Goal: Communication & Community: Answer question/provide support

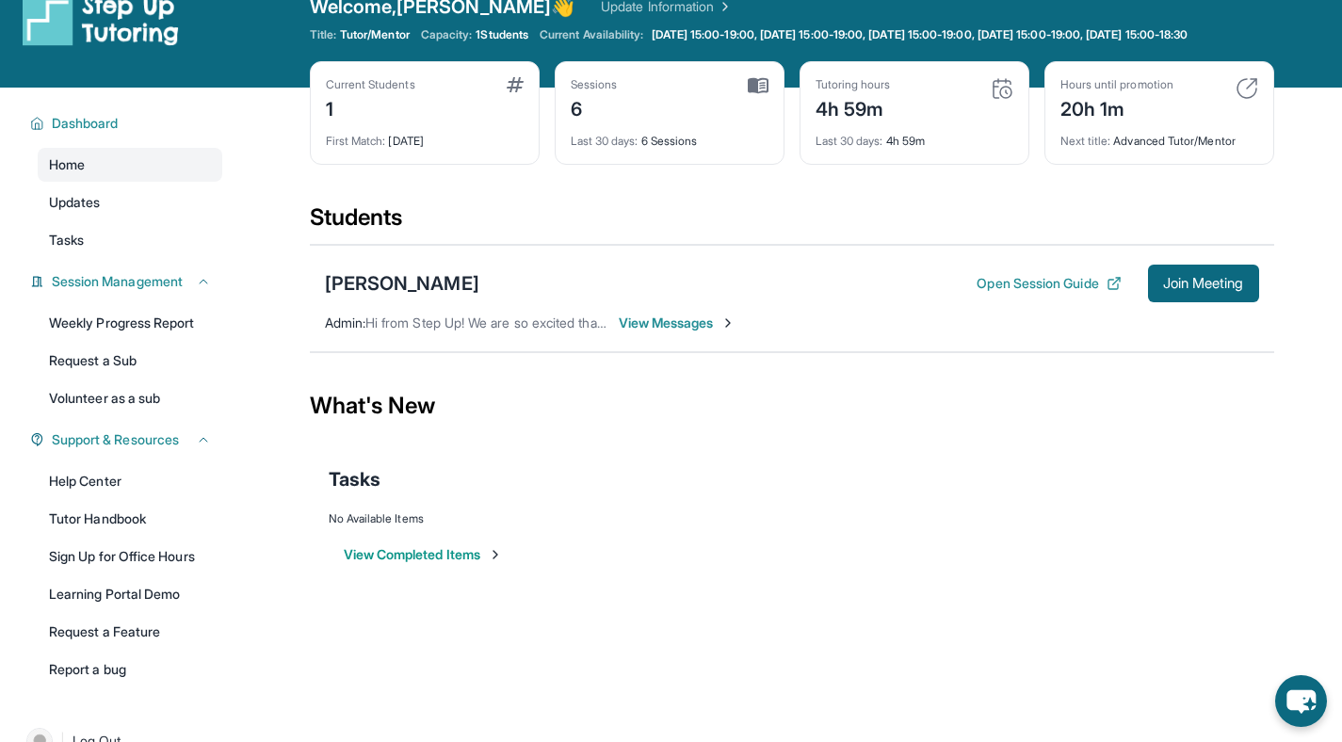
scroll to position [34, 0]
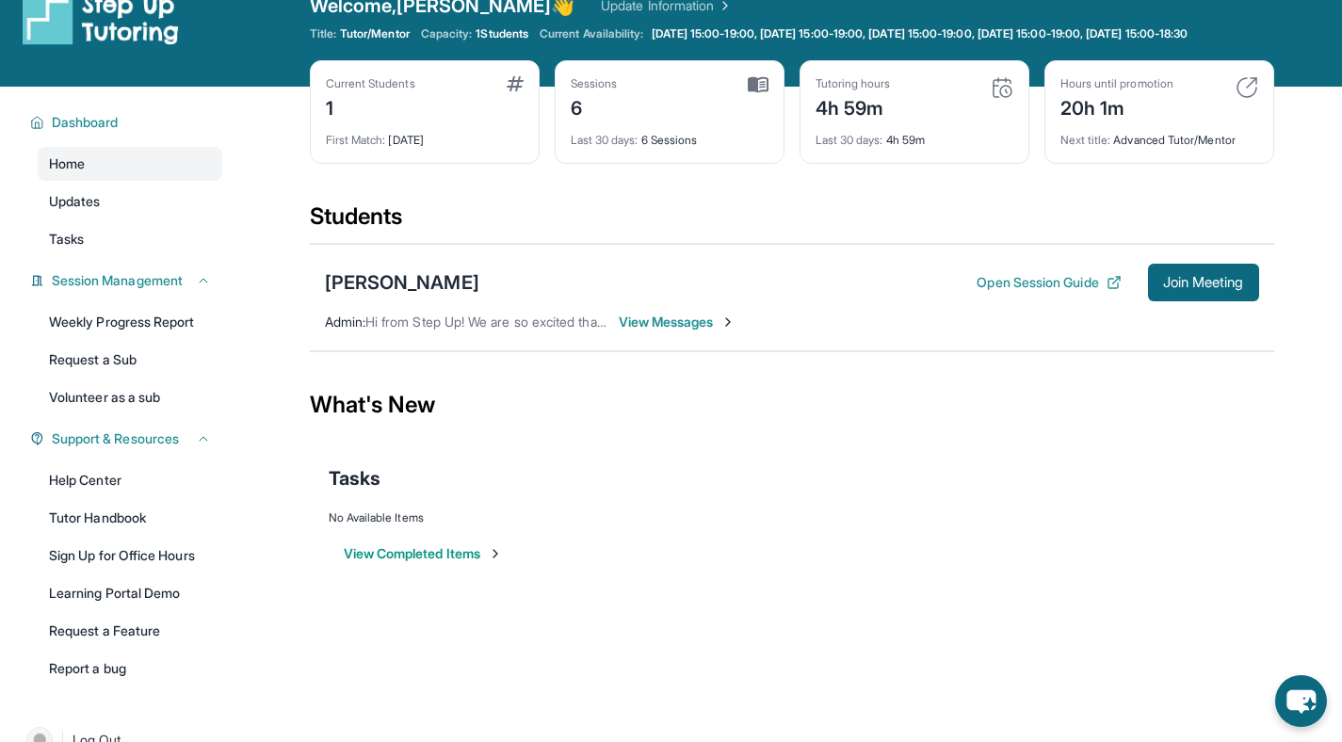
click at [681, 331] on span "View Messages" at bounding box center [678, 322] width 118 height 19
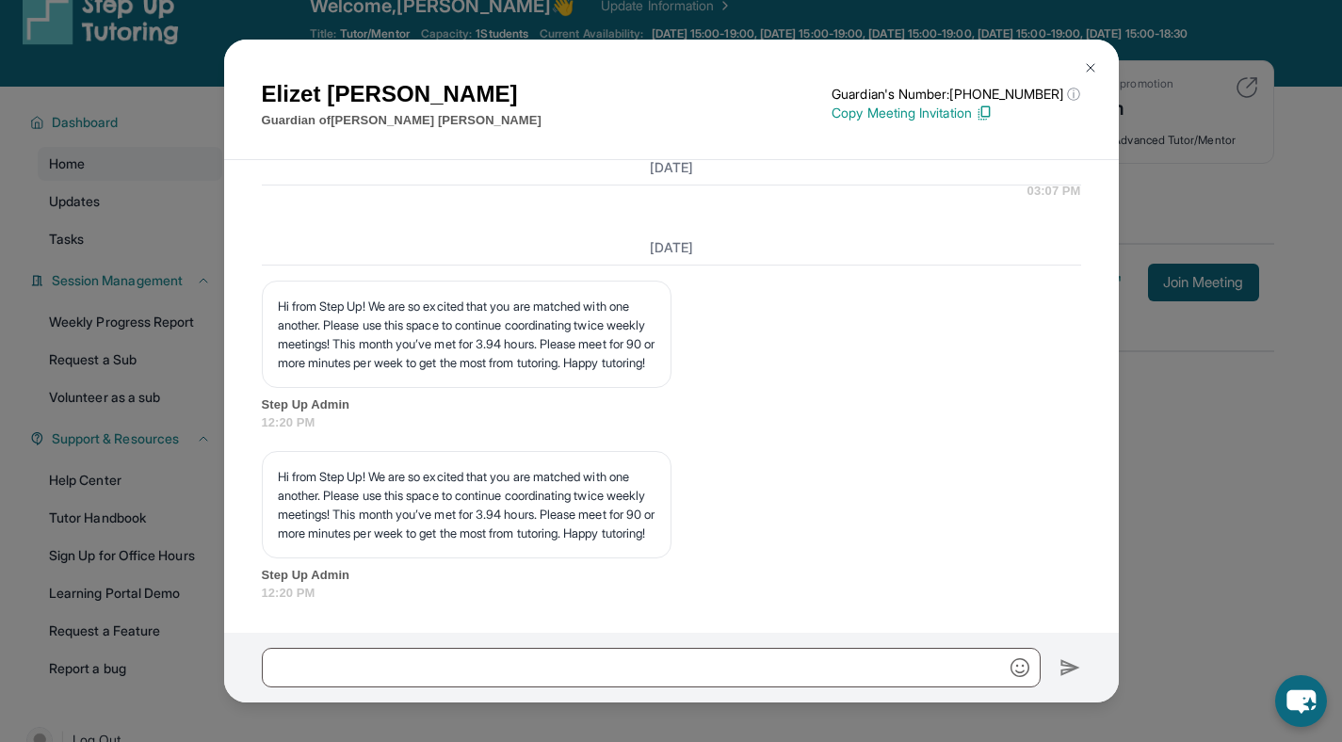
scroll to position [3996, 0]
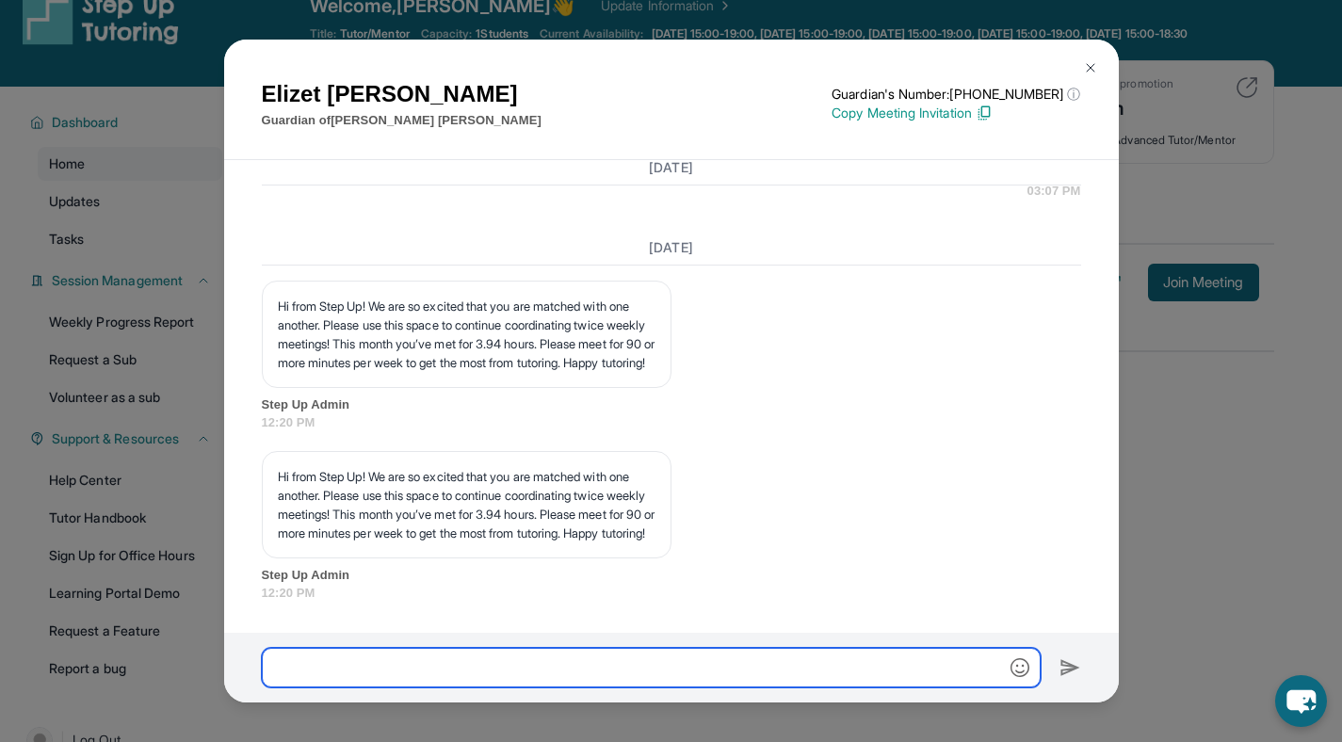
click at [419, 661] on input "text" at bounding box center [651, 668] width 779 height 40
type input "**********"
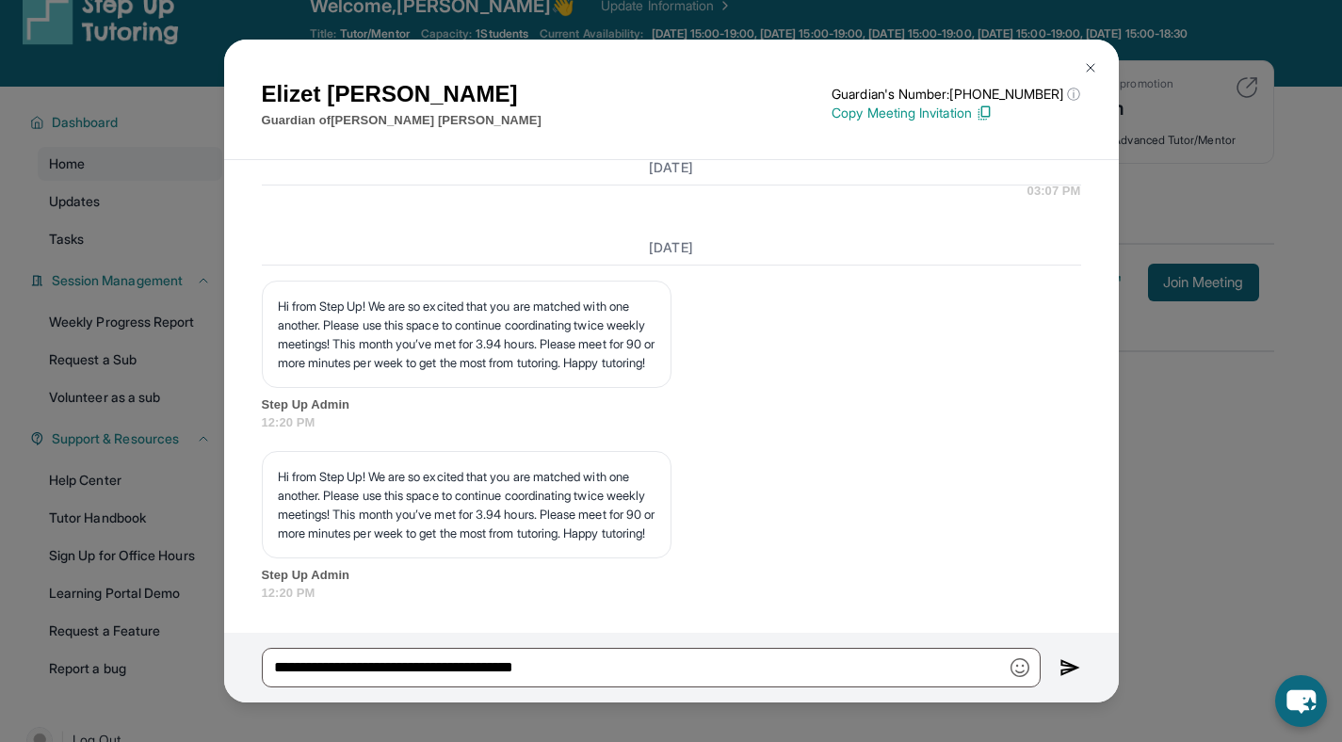
click at [1069, 667] on img at bounding box center [1070, 667] width 22 height 23
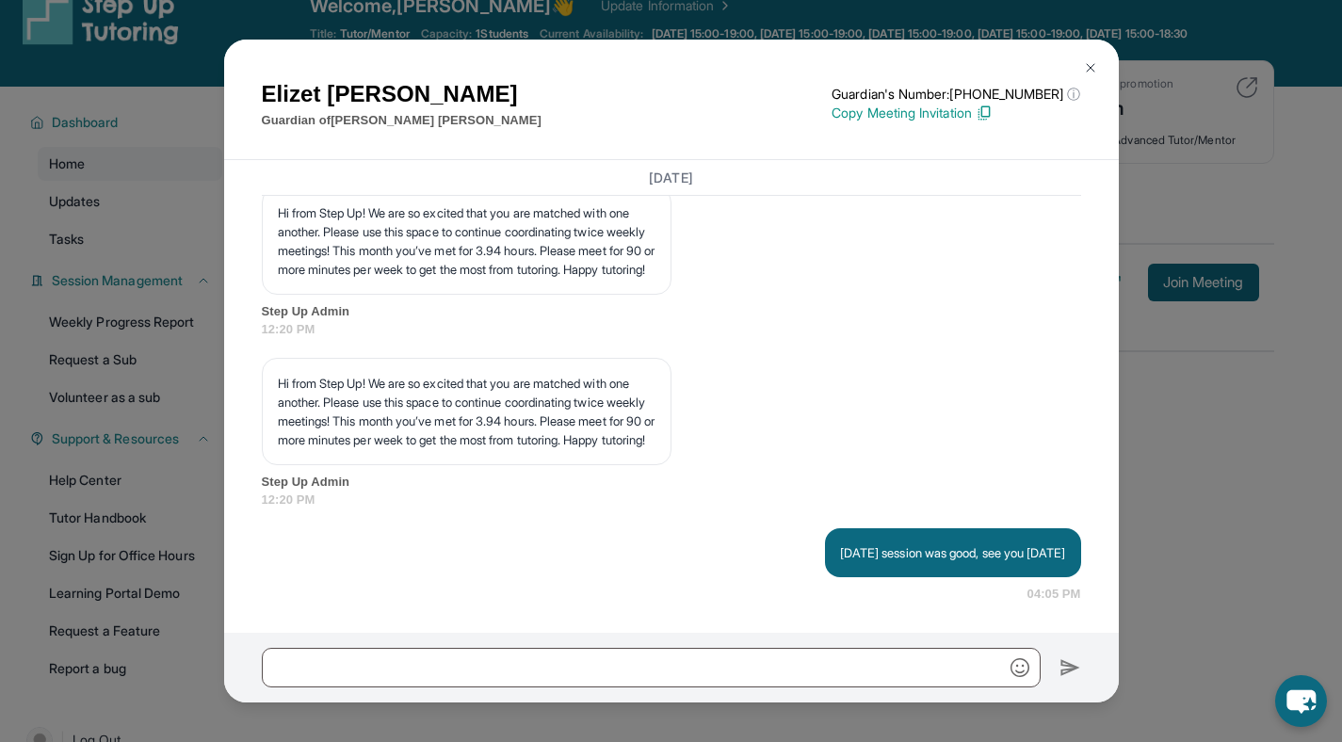
scroll to position [4090, 0]
click at [1091, 68] on img at bounding box center [1090, 67] width 15 height 15
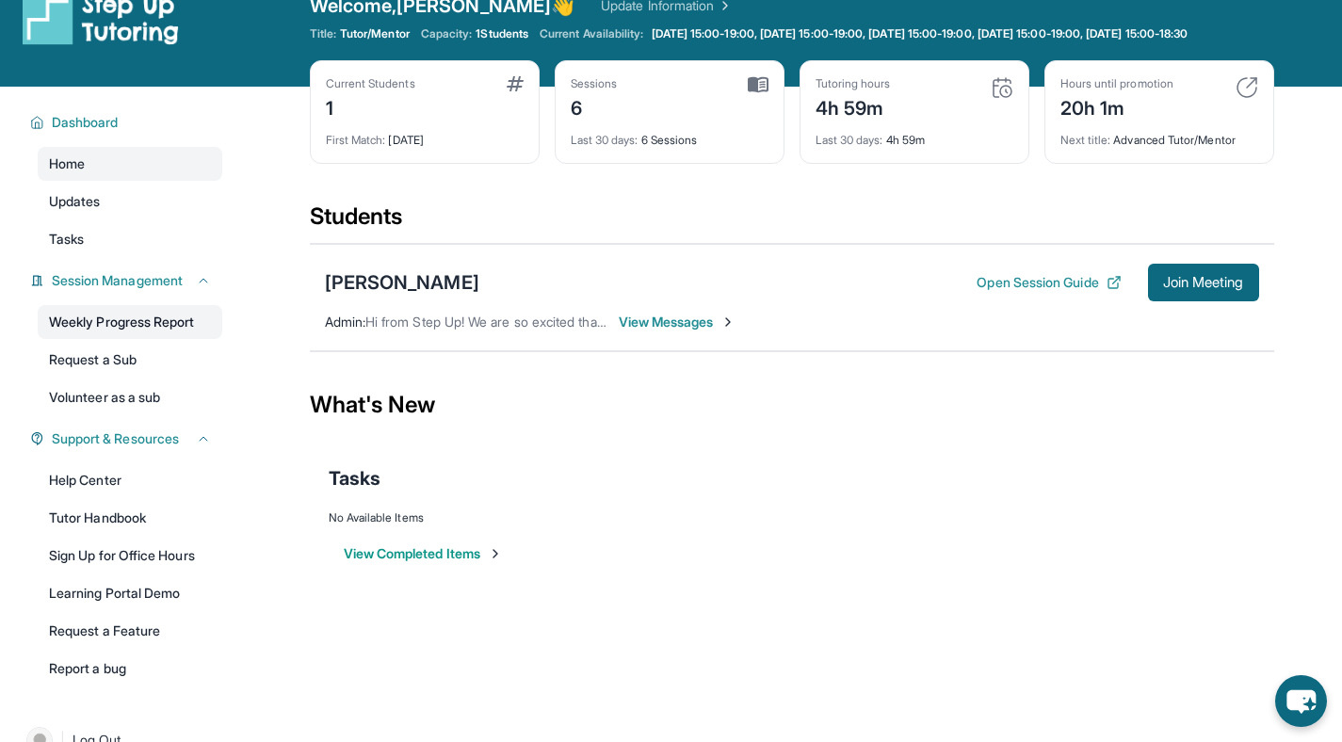
click at [194, 337] on link "Weekly Progress Report" at bounding box center [130, 322] width 185 height 34
click at [1008, 292] on button "Open Session Guide" at bounding box center [1048, 282] width 144 height 19
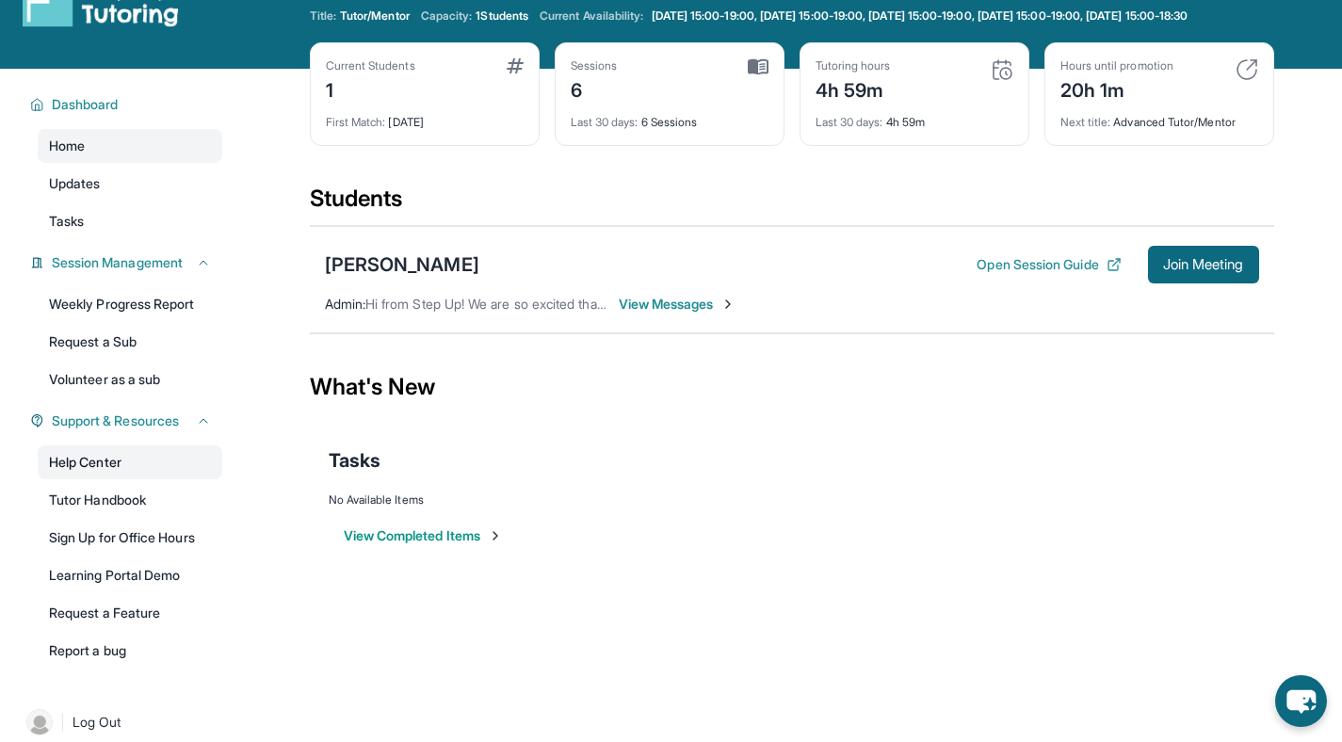
scroll to position [52, 0]
click at [107, 476] on link "Help Center" at bounding box center [130, 462] width 185 height 34
